Goal: Find specific page/section: Find specific page/section

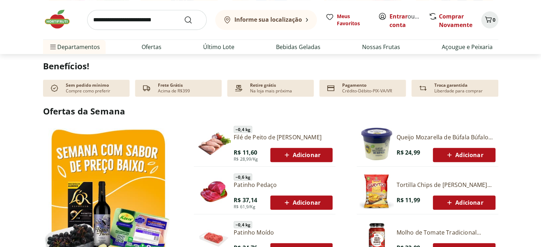
scroll to position [278, 0]
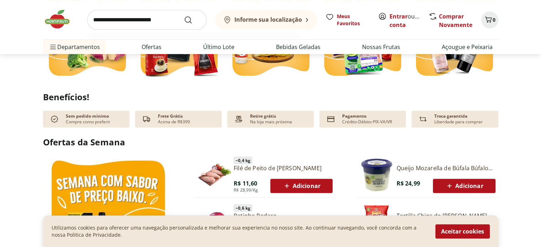
click at [144, 23] on input "search" at bounding box center [147, 20] width 120 height 20
click at [28, 99] on section "Benefícios! Sem pedido mínimo Compre como preferir Frete Grátis Acima de R$399 …" at bounding box center [270, 110] width 541 height 36
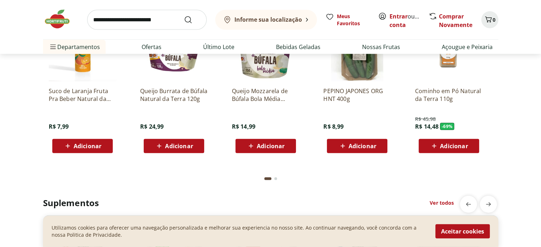
scroll to position [1609, 0]
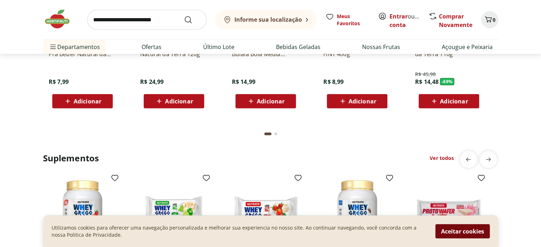
click at [448, 227] on button "Aceitar cookies" at bounding box center [463, 232] width 54 height 14
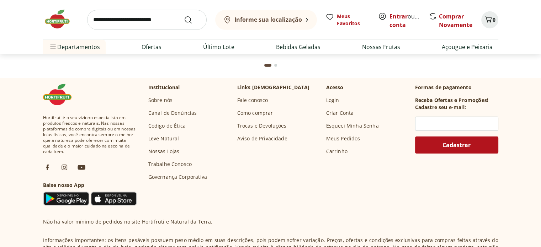
scroll to position [2296, 0]
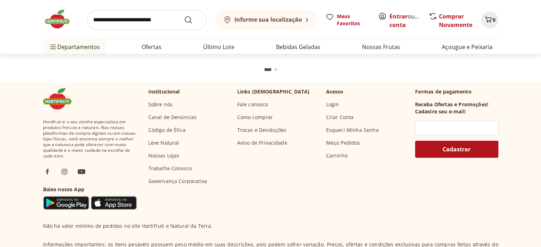
click at [165, 156] on link "Nossas Lojas" at bounding box center [163, 155] width 31 height 7
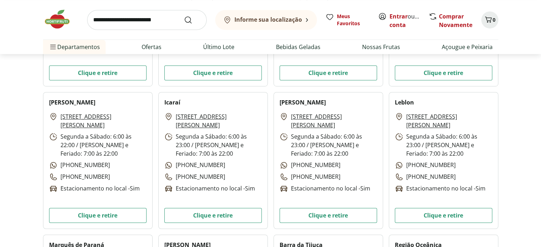
scroll to position [415, 0]
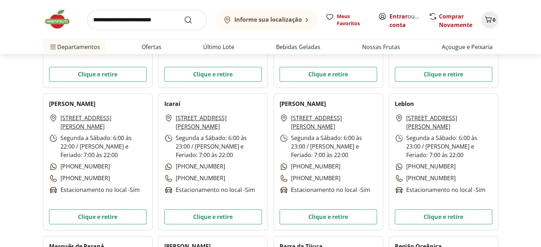
drag, startPoint x: 487, startPoint y: 118, endPoint x: 404, endPoint y: 117, distance: 82.6
click at [404, 117] on div "Rua Dias Ferreira, 57 - Leblon Segunda a Sábado: 6:00 às 23:00 / Domingo e Feri…" at bounding box center [444, 154] width 98 height 81
copy link "Rua Dias Ferreira, 57 - Leblon"
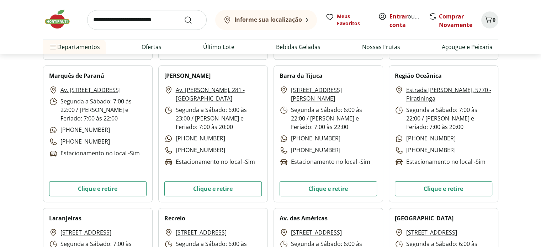
scroll to position [585, 0]
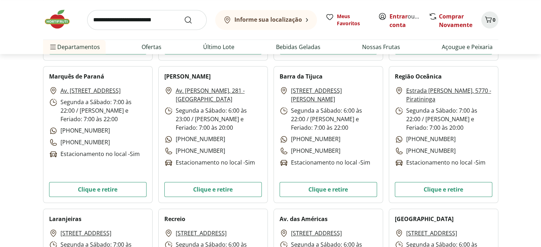
drag, startPoint x: 409, startPoint y: 85, endPoint x: 474, endPoint y: 98, distance: 66.4
click at [474, 98] on div "Região Oceânica Estrada Francisco da Cruz Nunes, 5770 - Piratininga Segunda a S…" at bounding box center [444, 134] width 110 height 137
copy link "strada Francisco da Cruz Nunes, 5770 - Piratininga"
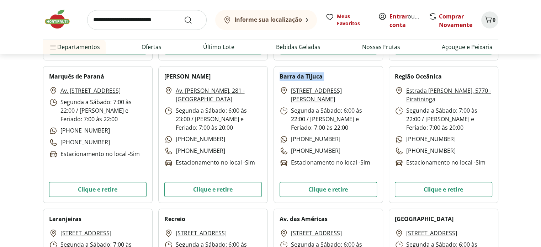
drag, startPoint x: 322, startPoint y: 99, endPoint x: 274, endPoint y: 83, distance: 50.0
click at [274, 83] on div "Barra da Tijuca Praça Professor Souza Araújo, 390 - Barra da Tijuca Segunda a S…" at bounding box center [329, 134] width 110 height 137
click at [312, 84] on div "Barra da Tijuca Praça Professor Souza Araújo, 390 - Barra da Tijuca Segunda a S…" at bounding box center [329, 134] width 110 height 137
drag, startPoint x: 319, startPoint y: 77, endPoint x: 350, endPoint y: 99, distance: 37.8
click at [350, 99] on div "Barra da Tijuca Praça Professor Souza Araújo, 390 - Barra da Tijuca Segunda a S…" at bounding box center [329, 134] width 110 height 137
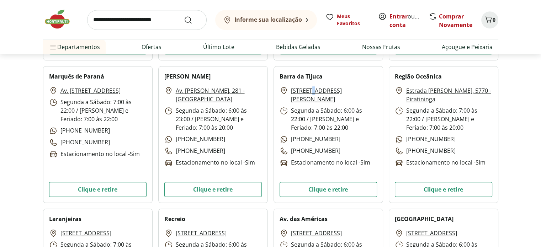
copy div "a Praça Professor Souza Araújo, 390 - Barra da Tijuca"
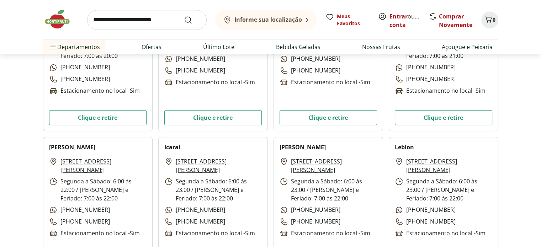
scroll to position [407, 0]
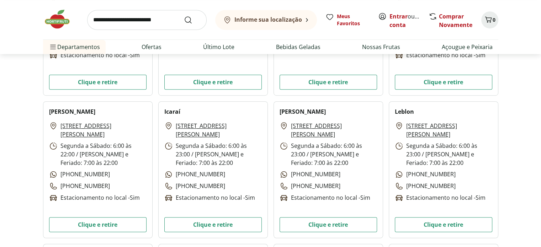
drag, startPoint x: 170, startPoint y: 111, endPoint x: 198, endPoint y: 135, distance: 36.1
click at [198, 135] on div "Icaraí Rua Coronel Moreira César, 35 - Icaraí Segunda a Sábado: 6:00 às 23:00 /…" at bounding box center [213, 169] width 110 height 137
copy div "araí Rua Coronel Moreira César, 35 - Icaraí"
click at [212, 150] on p "Segunda a Sábado: 6:00 às 23:00 / Domingo e Feriado: 7:00 às 22:00" at bounding box center [213, 155] width 98 height 26
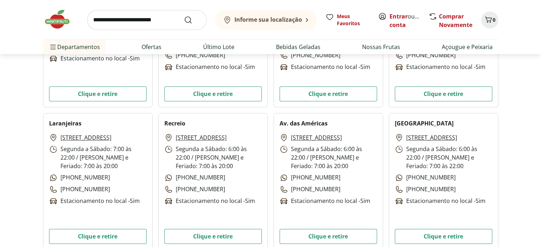
scroll to position [692, 0]
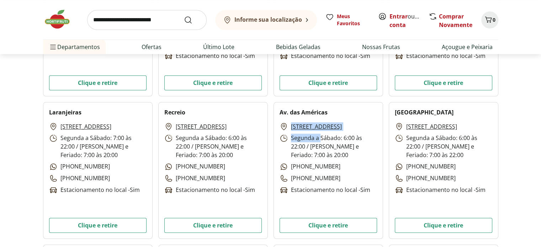
drag, startPoint x: 319, startPoint y: 146, endPoint x: 289, endPoint y: 126, distance: 35.5
click at [289, 126] on div "Av. das Américas, 6471 - Barra da Tijuca Segunda a Sábado: 6:00 às 22:00 / Domi…" at bounding box center [329, 158] width 98 height 72
copy div "Av. das Américas, 6471 - Barra da Tijuca Segunda a"
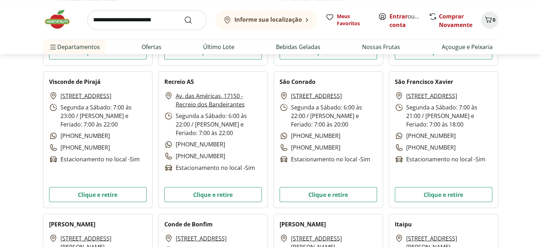
scroll to position [1297, 0]
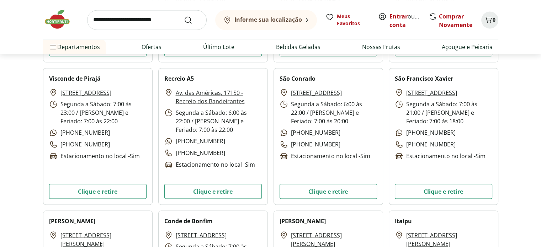
drag, startPoint x: 232, startPoint y: 91, endPoint x: 239, endPoint y: 75, distance: 17.8
click at [239, 75] on div "Recreio A5 Av. das Américas, 17150 - Recreio dos Bandeirantes Segunda a Sábado:…" at bounding box center [213, 136] width 110 height 137
drag, startPoint x: 253, startPoint y: 107, endPoint x: 174, endPoint y: 93, distance: 80.2
click at [174, 93] on div "Av. das Américas, 17150 - Recreio dos Bandeirantes Segunda a Sábado: 6:00 às 22…" at bounding box center [213, 128] width 98 height 81
copy link "Av. das Américas, 17150 - Recreio dos Bandeirantes"
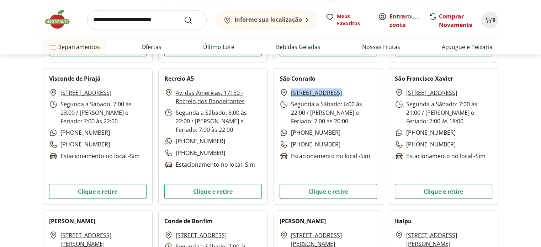
drag, startPoint x: 342, startPoint y: 106, endPoint x: 286, endPoint y: 93, distance: 57.5
click at [286, 93] on div "Estrada do Joá, 136 - São Conrado Segunda a Sábado: 6:00 às 22:00 / Domingo e F…" at bounding box center [329, 124] width 98 height 72
copy link "Estrada do Joá, 136 - São Conrado"
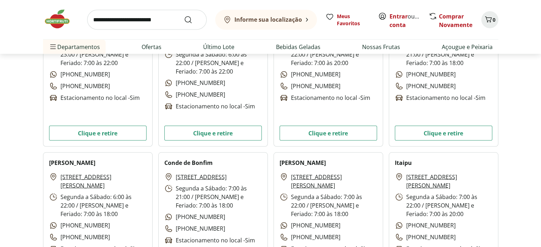
scroll to position [1404, 0]
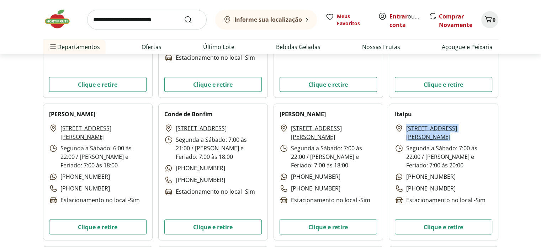
drag, startPoint x: 465, startPoint y: 143, endPoint x: 397, endPoint y: 125, distance: 70.5
click at [397, 125] on div "Estrada Francisco da Cruz Nunes, 8758 - Itaipú Segunda a Sábado: 7:00 às 22:00 …" at bounding box center [444, 164] width 98 height 81
copy link "Estrada Francisco da Cruz Nunes, 8758 - Itaipú"
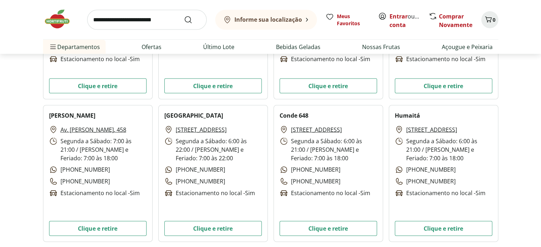
scroll to position [1546, 0]
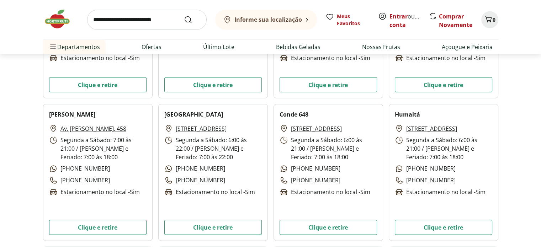
drag, startPoint x: 216, startPoint y: 141, endPoint x: 174, endPoint y: 129, distance: 44.5
click at [174, 129] on div "Rua Visconde de Itamarati, 168 , Maracanã Segunda a Sábado: 6:00 às 22:00 / Dom…" at bounding box center [213, 161] width 98 height 72
copy link "Rua Visconde de Itamarati, 168 , Maracanã"
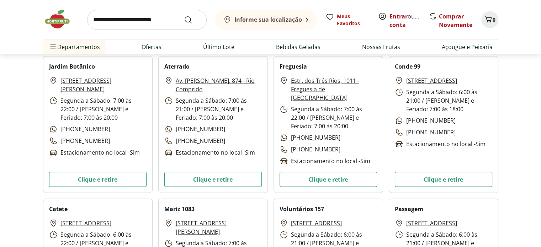
scroll to position [1724, 0]
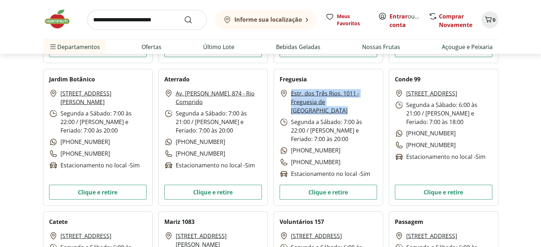
drag, startPoint x: 368, startPoint y: 107, endPoint x: 291, endPoint y: 93, distance: 78.3
click at [291, 93] on div "Estr. dos Três Rios, 1011 - Freguesia de Jacarepaguá Segunda a Sábado: 7:00 às …" at bounding box center [329, 133] width 98 height 89
copy link "Estr. dos Três Rios, 1011 - Freguesia de Jacarepaguá"
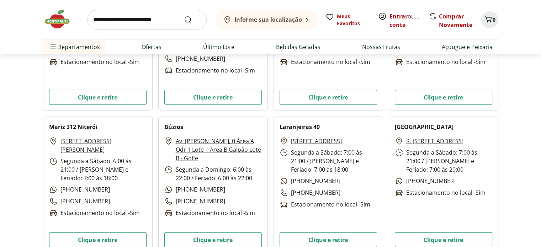
scroll to position [1973, 0]
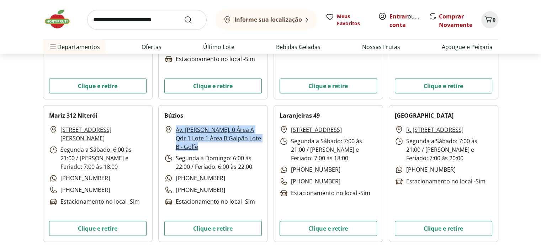
drag, startPoint x: 259, startPoint y: 155, endPoint x: 174, endPoint y: 128, distance: 88.6
click at [174, 128] on div "Av. Jose Bento Ribeiro Dantas, 0 Área A Qdr 1 Lote 1 Área B Galpão Lote B - Gol…" at bounding box center [213, 166] width 98 height 81
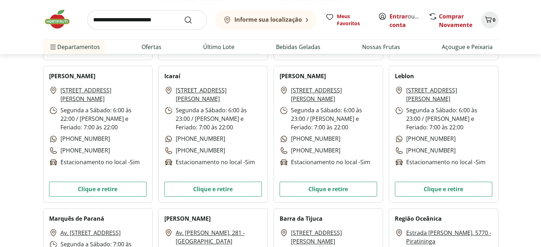
scroll to position [315, 0]
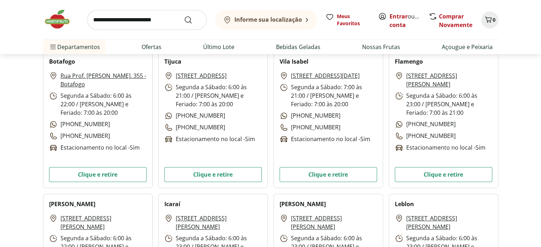
drag, startPoint x: 202, startPoint y: 89, endPoint x: 175, endPoint y: 78, distance: 28.9
click at [175, 78] on div "Rua Conde de Bonfim, 199 - Tijuca Segunda a Sábado: 6:00 às 21:00 / Domingo e F…" at bounding box center [213, 108] width 98 height 72
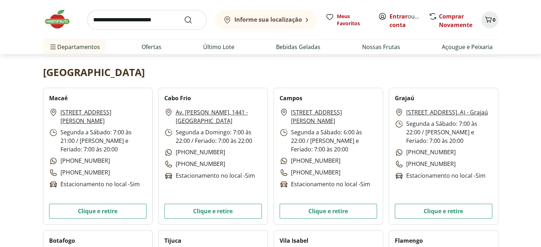
scroll to position [30, 0]
